Goal: Find specific page/section: Find specific page/section

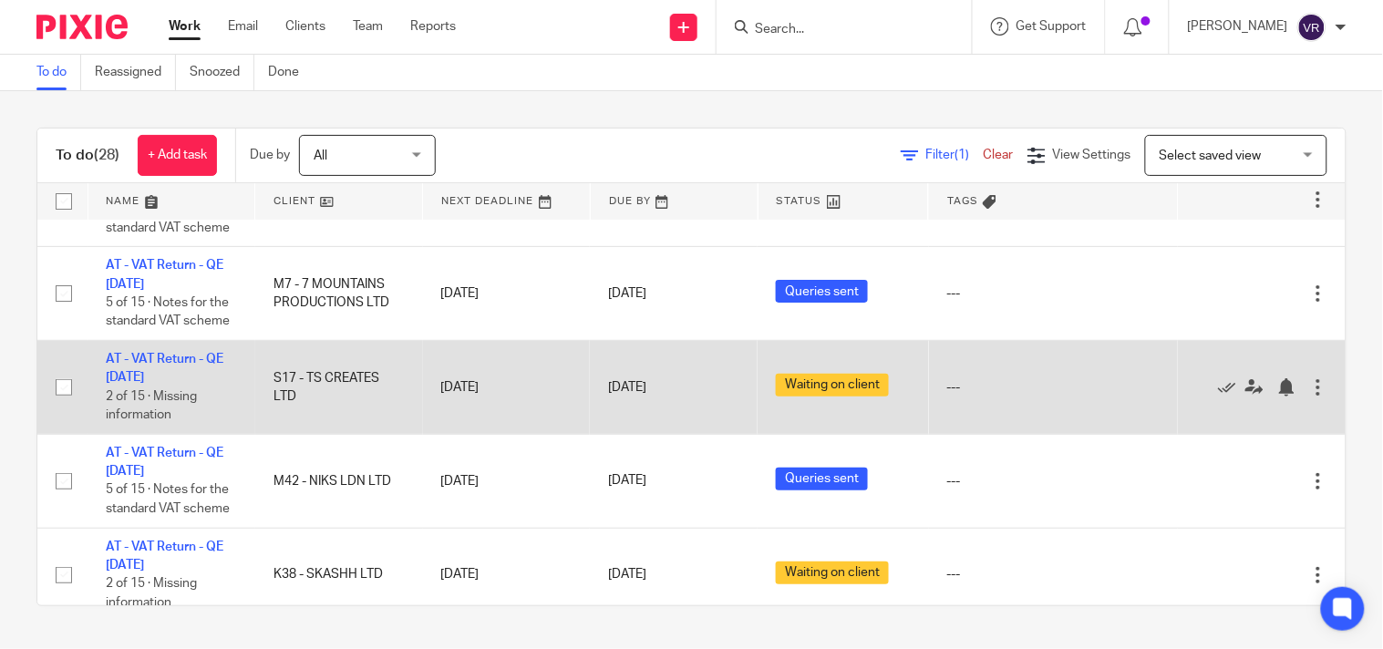
scroll to position [101, 0]
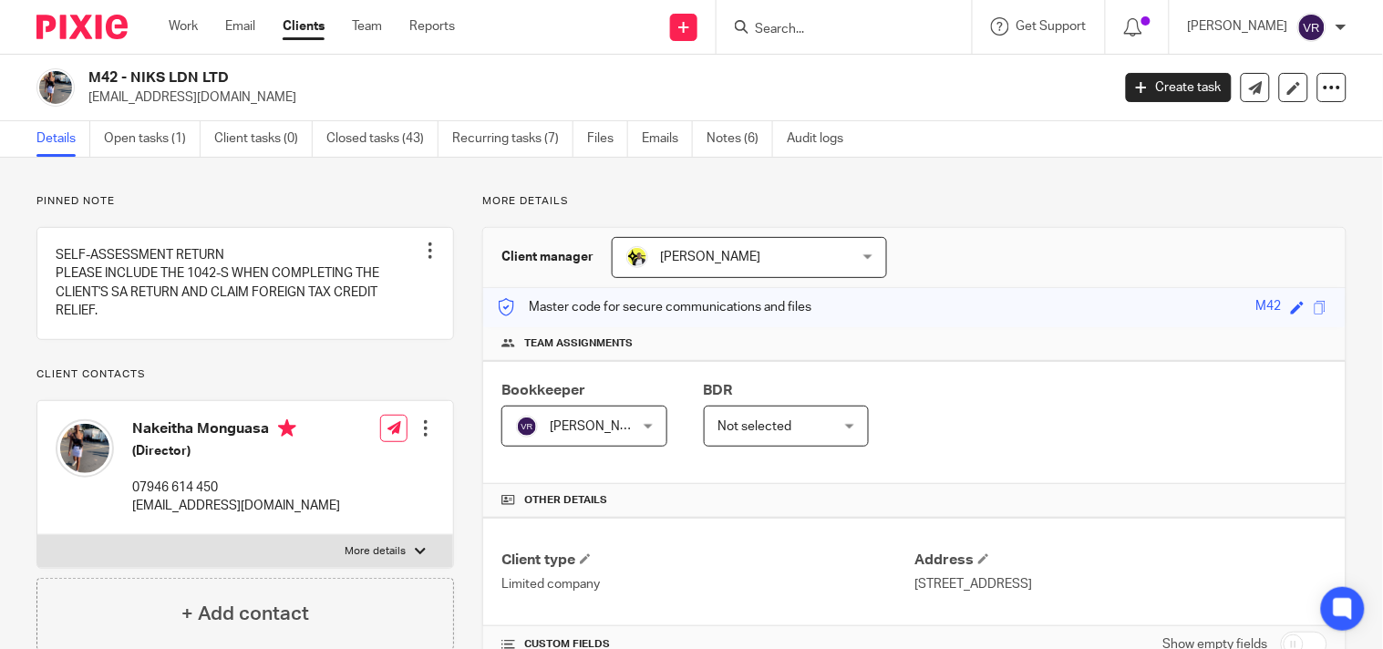
click at [903, 22] on input "Search" at bounding box center [835, 30] width 164 height 16
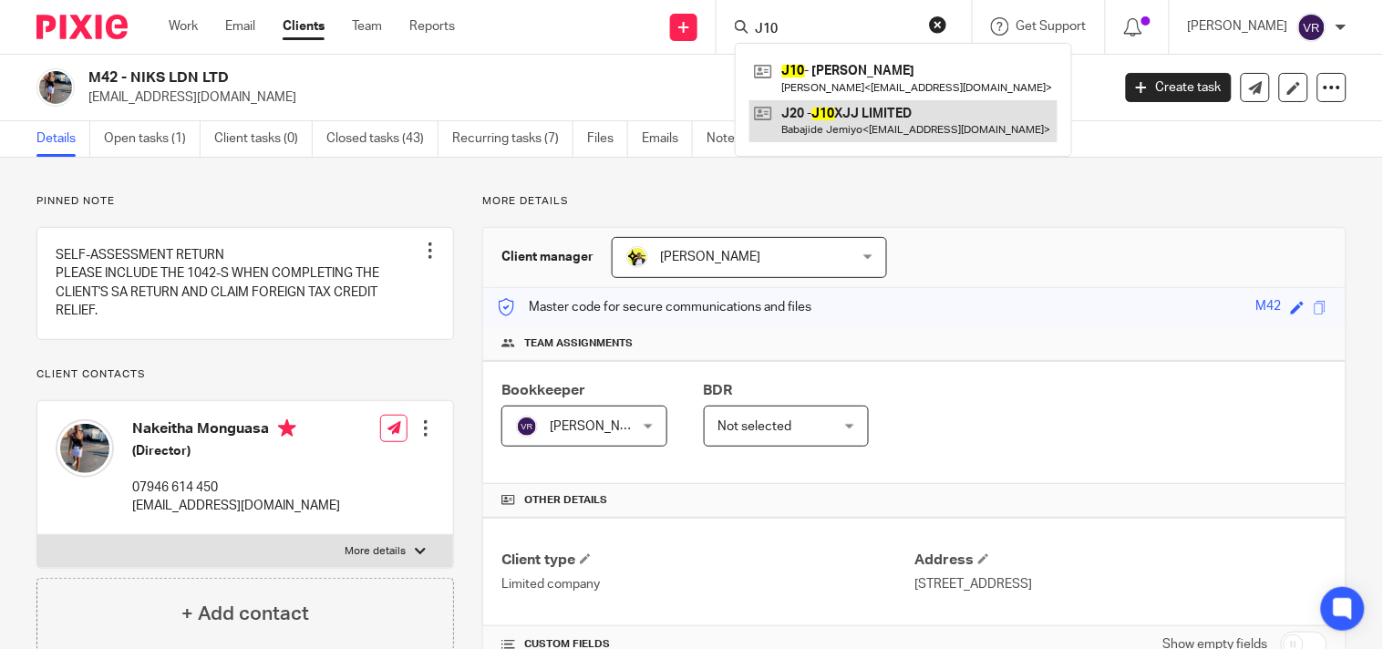
type input "J10"
click at [878, 135] on link at bounding box center [903, 121] width 308 height 42
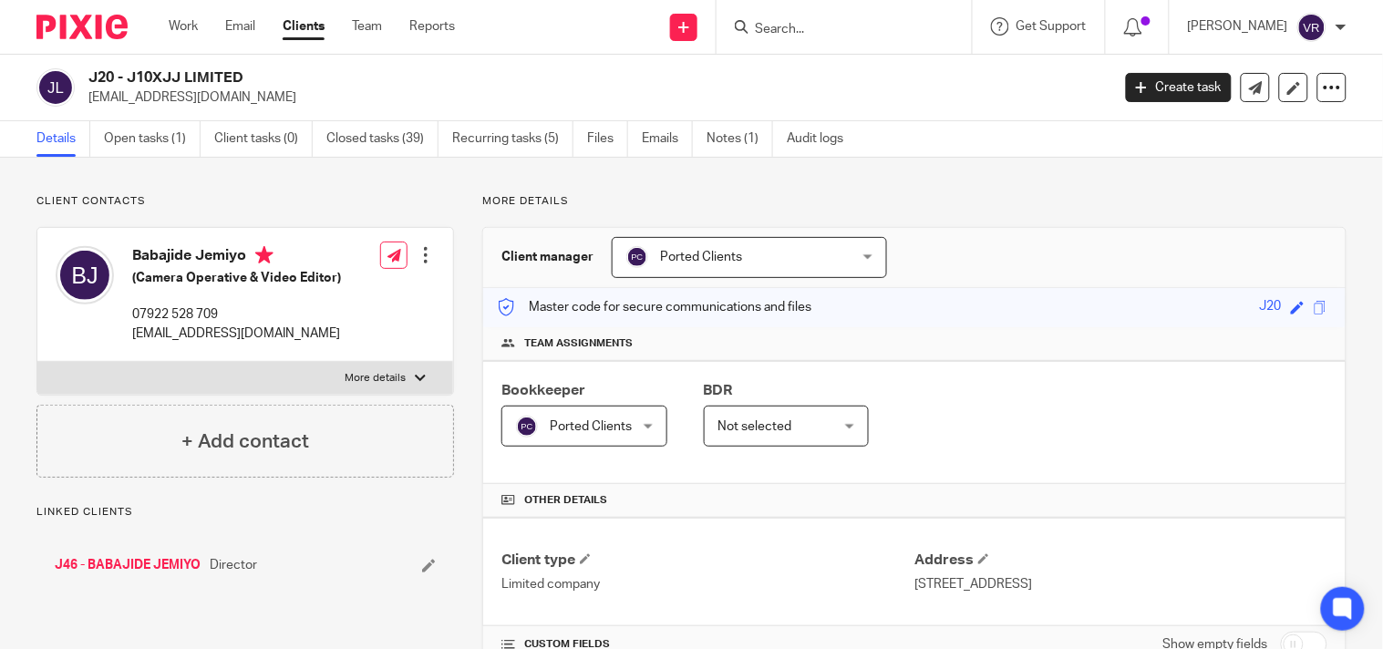
drag, startPoint x: 129, startPoint y: 77, endPoint x: 279, endPoint y: 64, distance: 151.0
click at [279, 64] on div "J20 - J10XJJ LIMITED jjjemiyo@gmail.com Create task Update from Companies House…" at bounding box center [691, 88] width 1383 height 67
copy h2 "J10XJJ LIMITED"
click at [160, 27] on div "Work Email Clients Team Reports Work Email Clients Team Reports Settings" at bounding box center [316, 27] width 332 height 54
click at [167, 27] on div "Work Email Clients Team Reports Work Email Clients Team Reports Settings" at bounding box center [316, 27] width 332 height 54
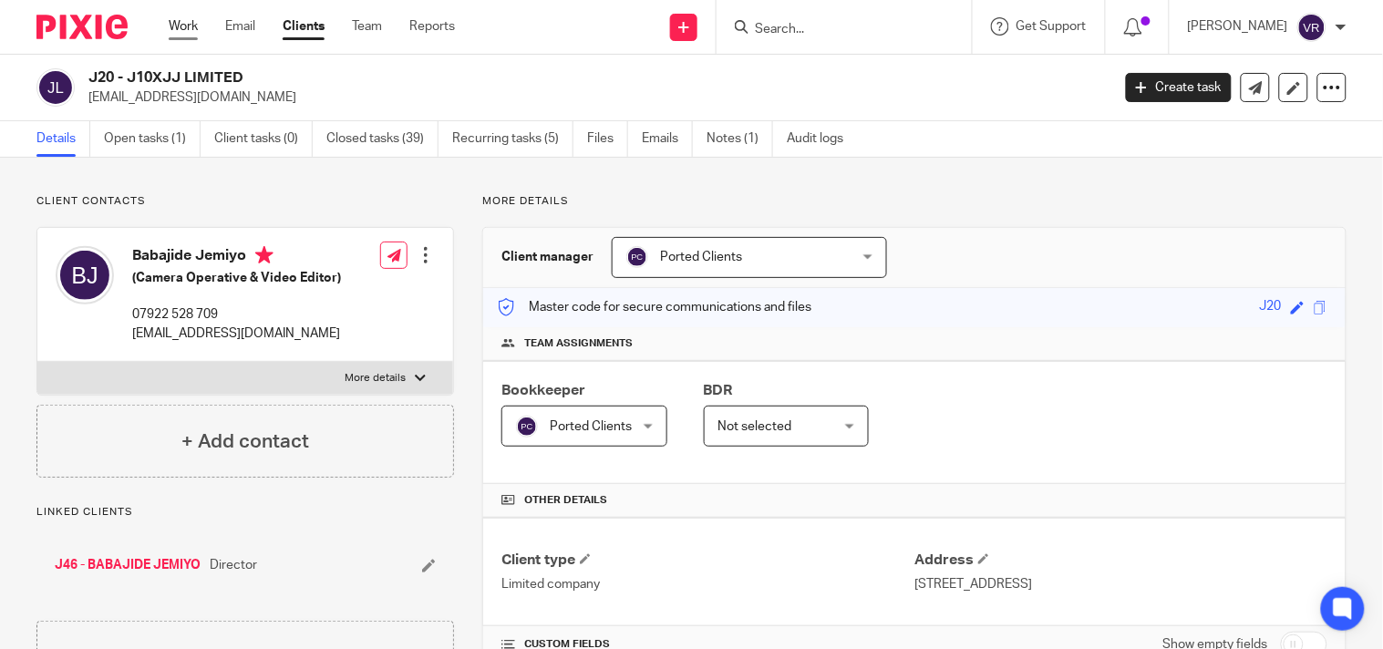
click at [175, 26] on link "Work" at bounding box center [183, 26] width 29 height 18
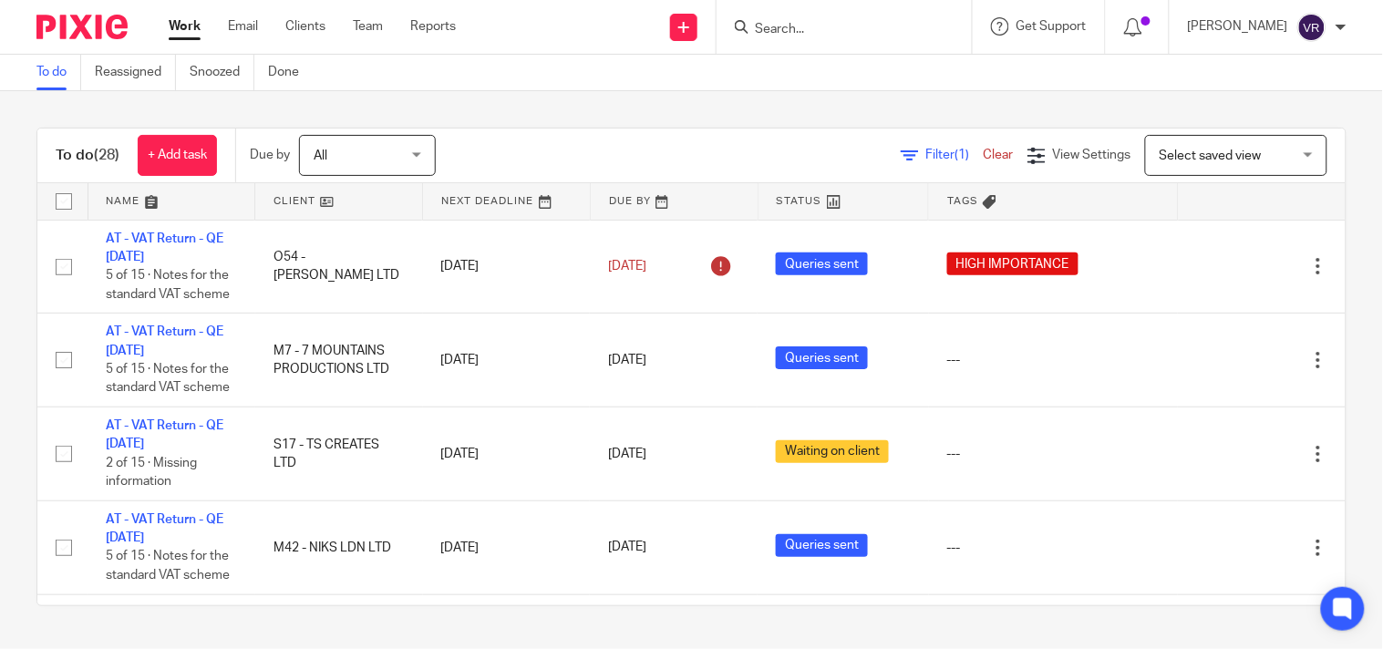
click at [969, 101] on div "To do (28) + Add task Due by All All Today Tomorrow This week Next week This mo…" at bounding box center [691, 367] width 1383 height 552
